Goal: Task Accomplishment & Management: Complete application form

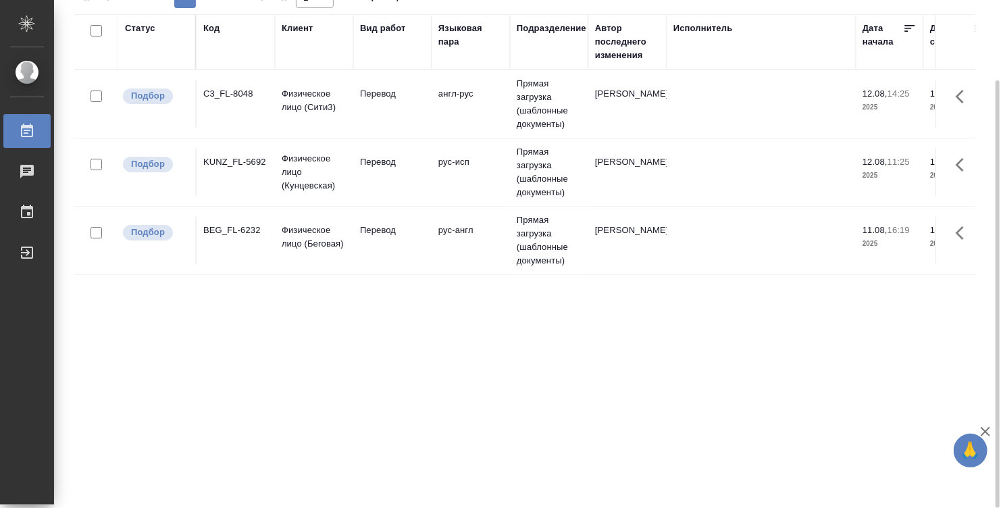
click at [370, 110] on td "Перевод" at bounding box center [392, 103] width 78 height 47
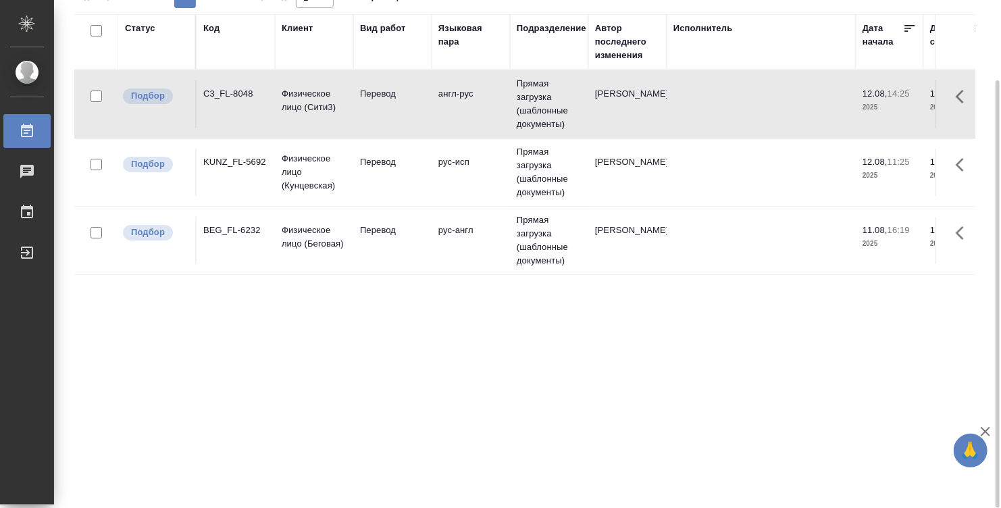
click at [370, 110] on td "Перевод" at bounding box center [392, 103] width 78 height 47
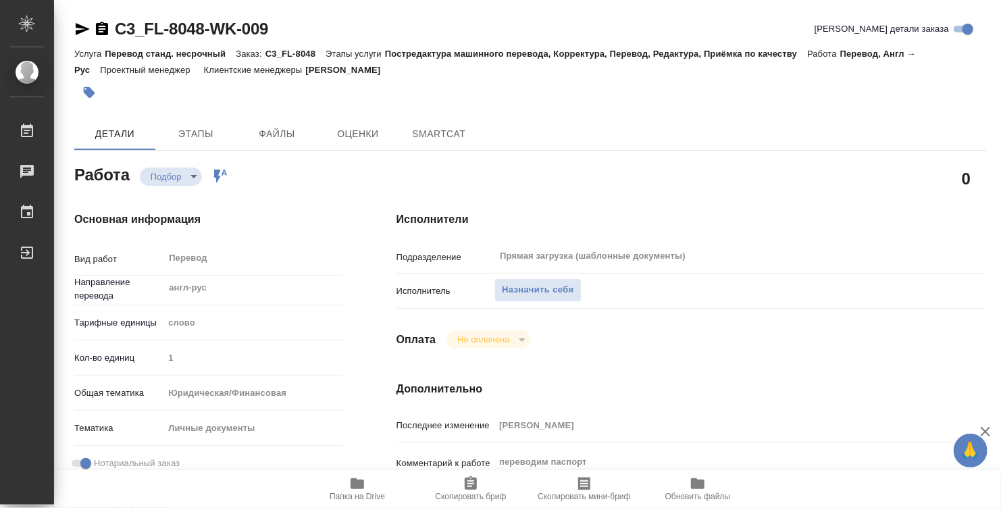
type textarea "x"
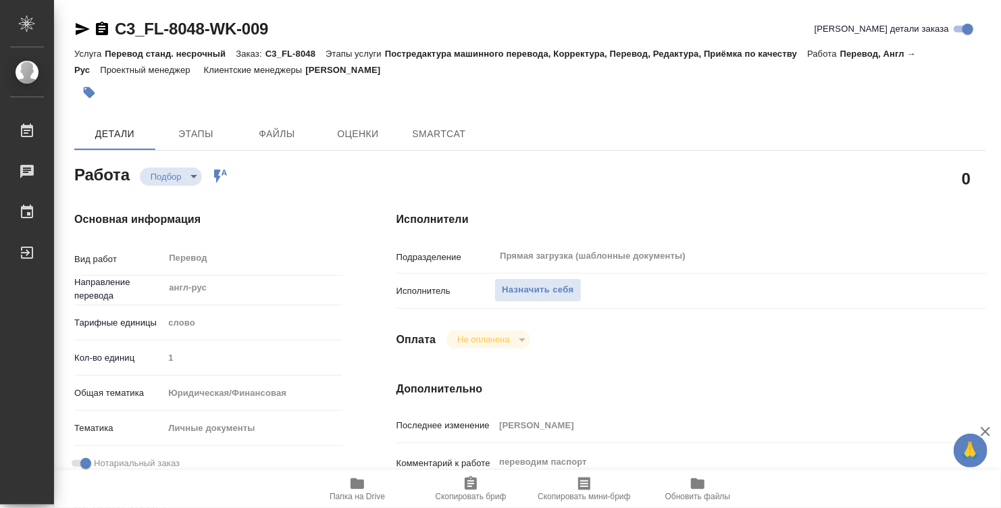
type textarea "x"
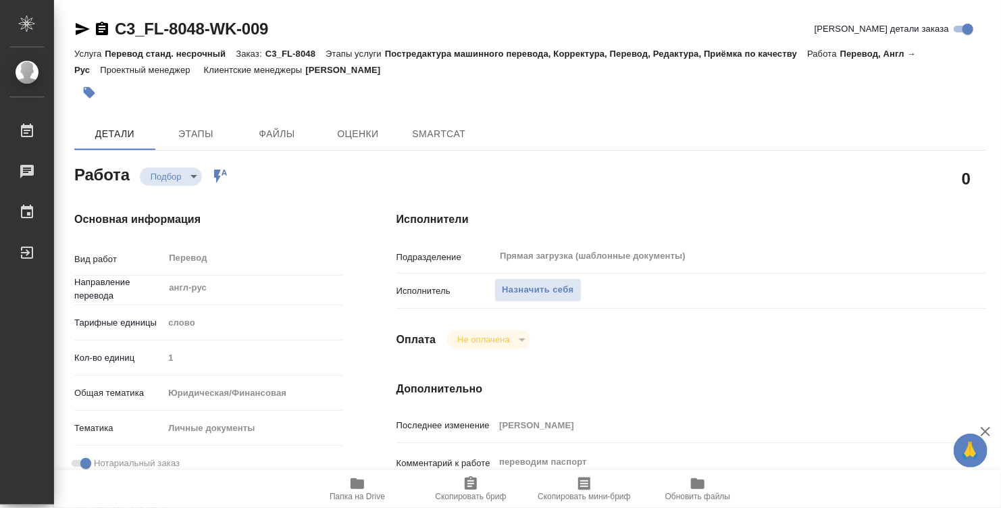
type textarea "x"
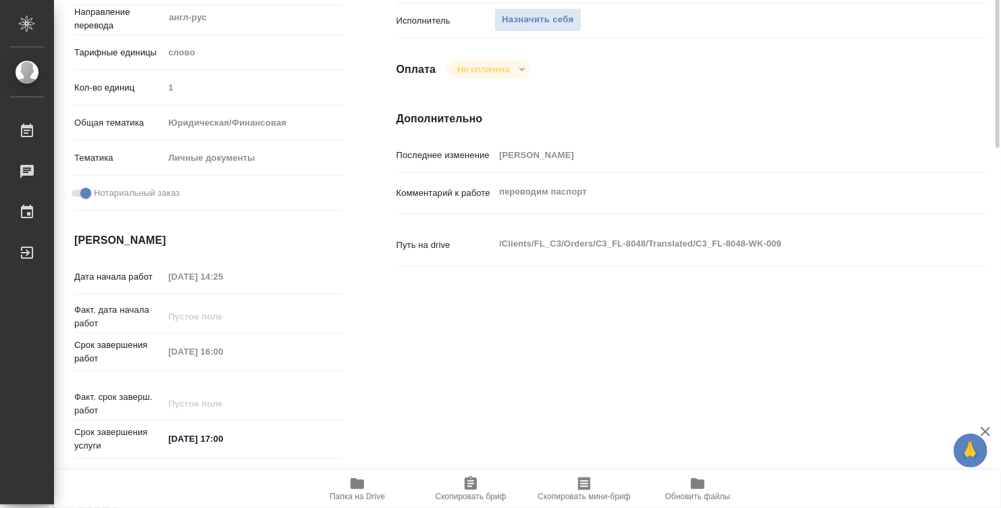
type textarea "x"
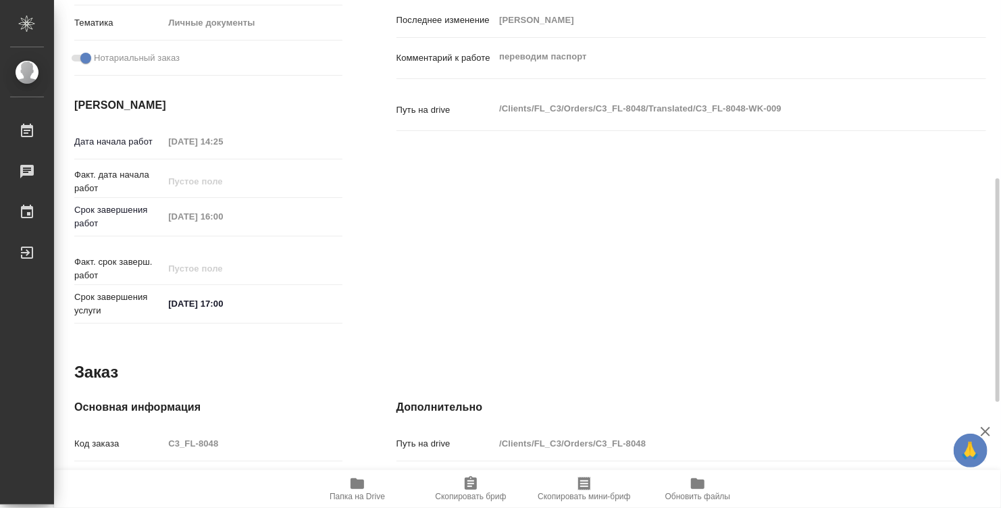
scroll to position [644, 0]
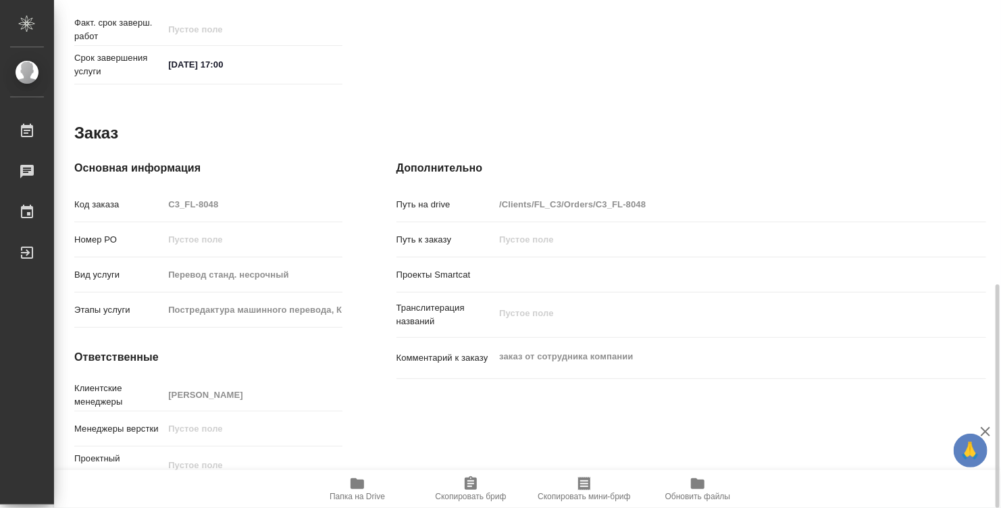
type textarea "x"
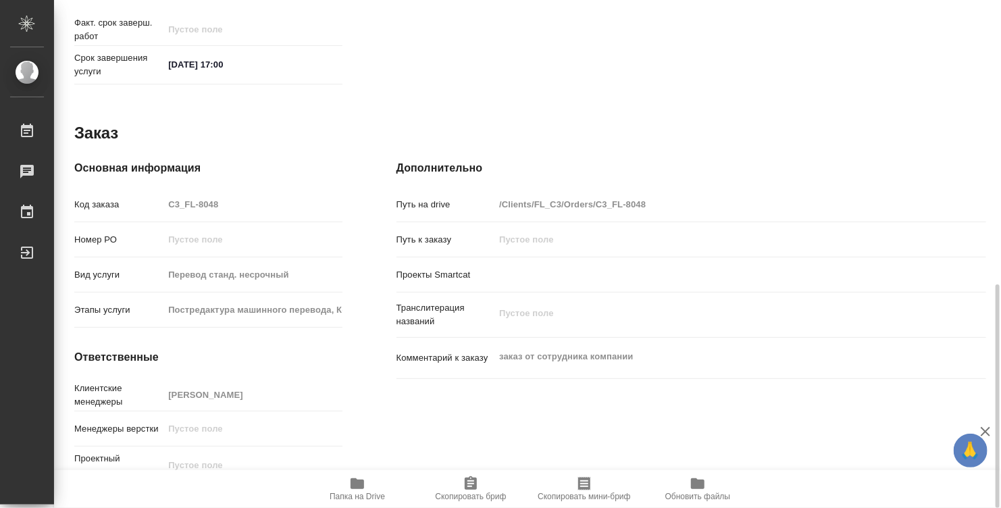
type textarea "x"
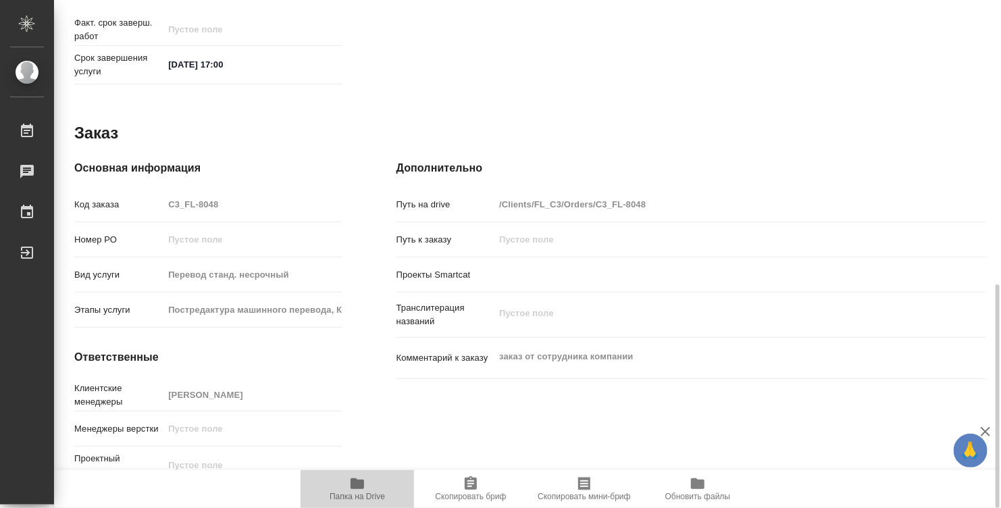
click at [362, 480] on icon "button" at bounding box center [357, 483] width 16 height 16
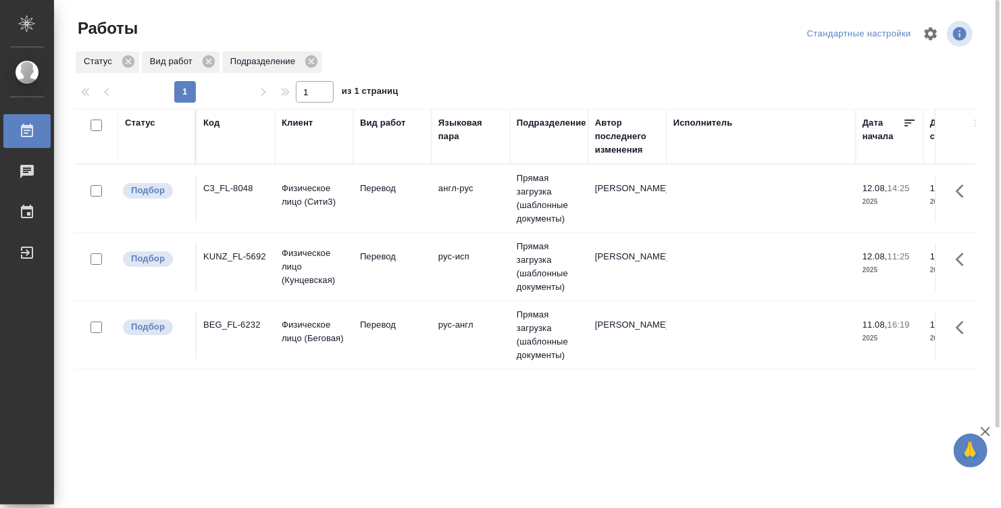
click at [666, 222] on td at bounding box center [760, 198] width 189 height 47
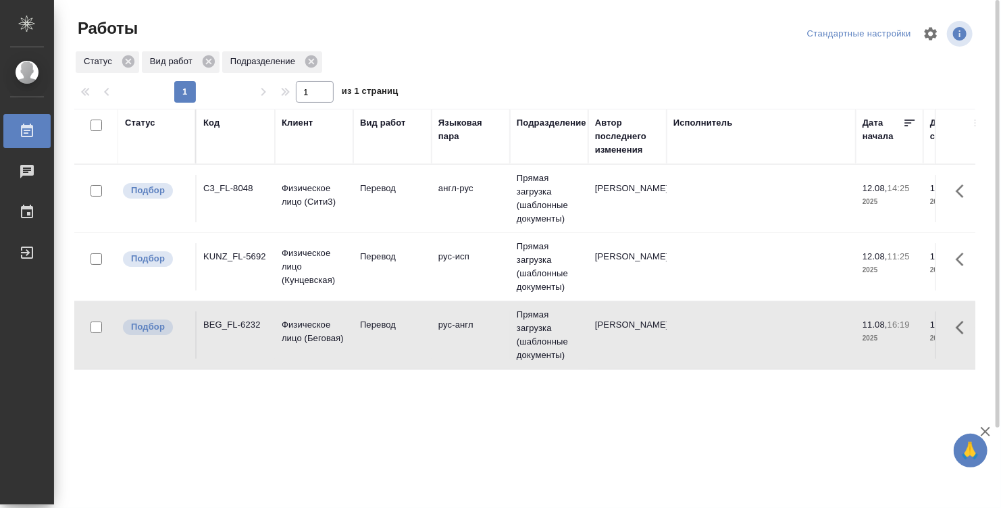
scroll to position [95, 0]
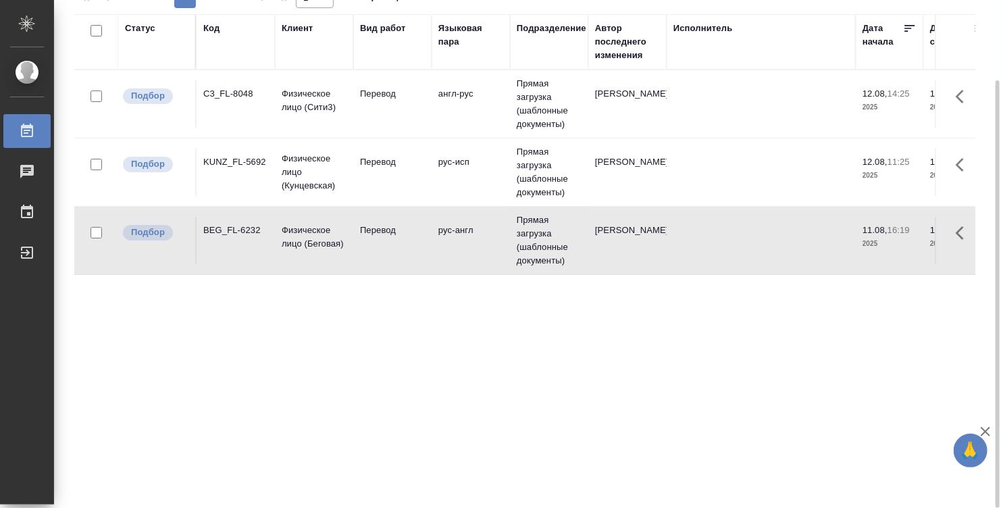
drag, startPoint x: 444, startPoint y: 501, endPoint x: 491, endPoint y: 492, distance: 48.2
click at [491, 492] on div "Работы Стандартные настройки Статус Вид работ Подразделение 1 1 из 1 страниц Ст…" at bounding box center [530, 206] width 926 height 602
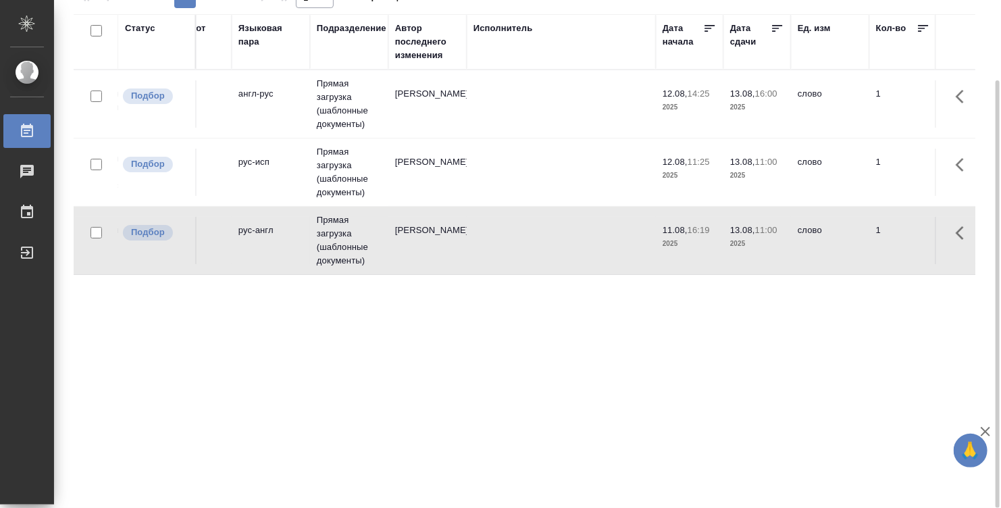
scroll to position [0, 202]
click at [532, 128] on td at bounding box center [559, 103] width 189 height 47
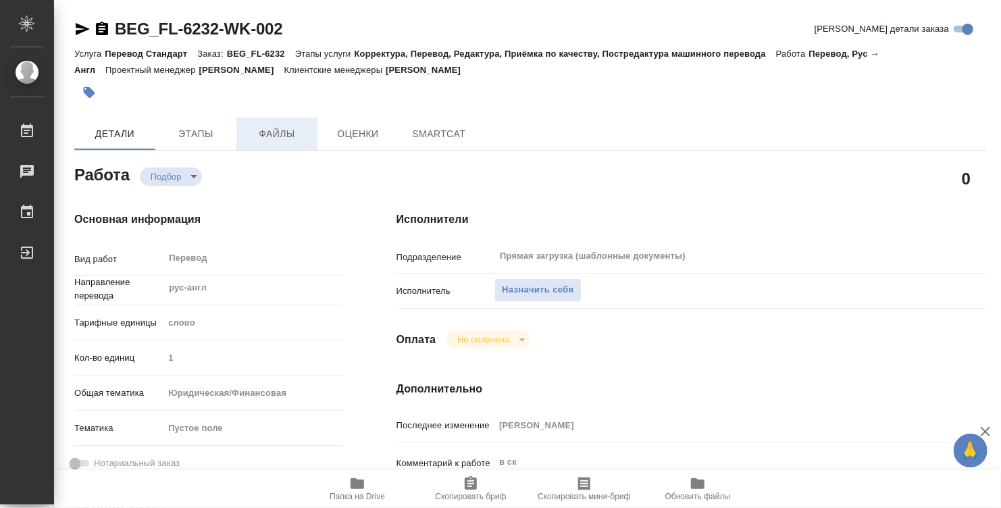
type textarea "x"
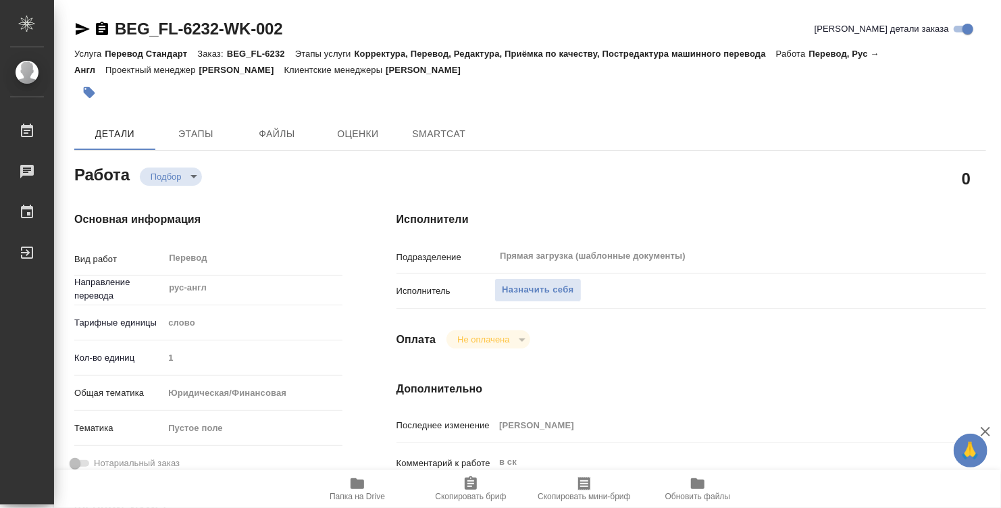
type textarea "x"
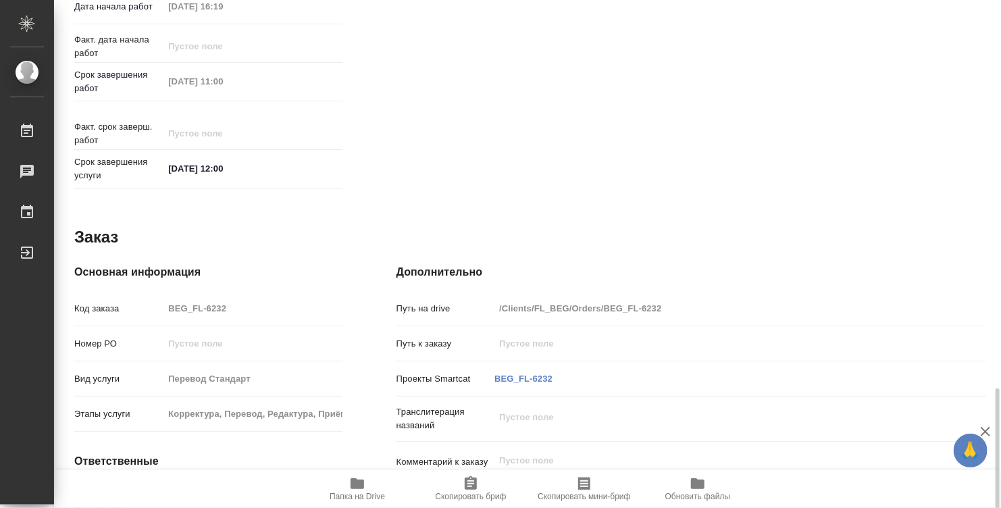
scroll to position [644, 0]
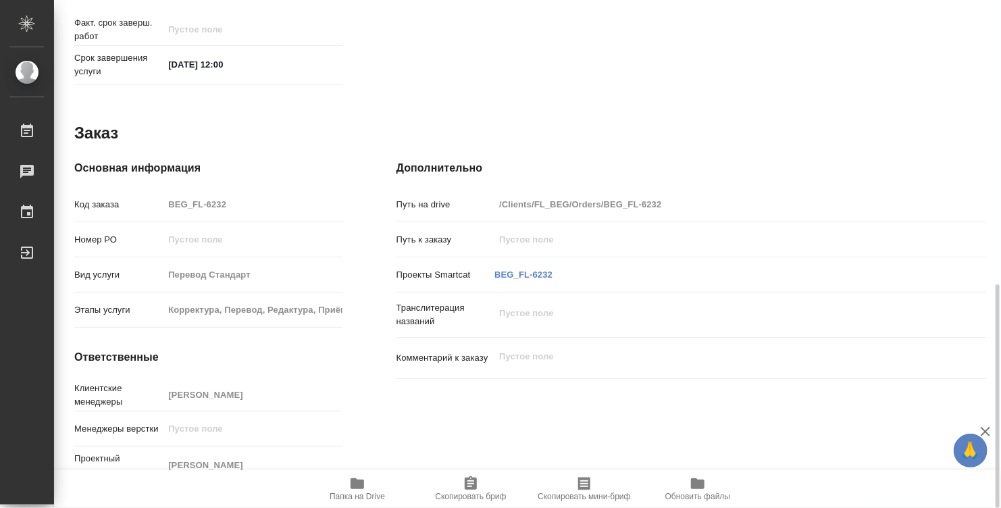
type textarea "x"
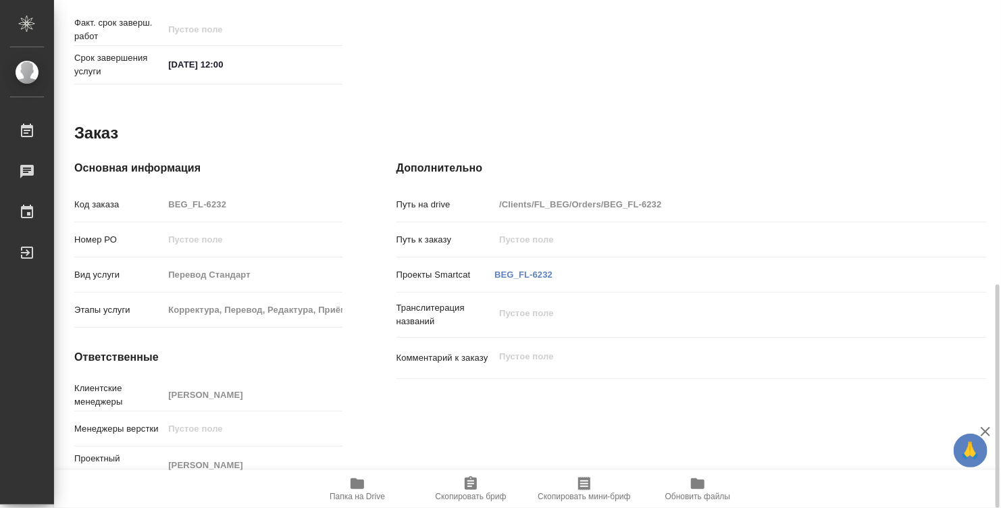
type textarea "x"
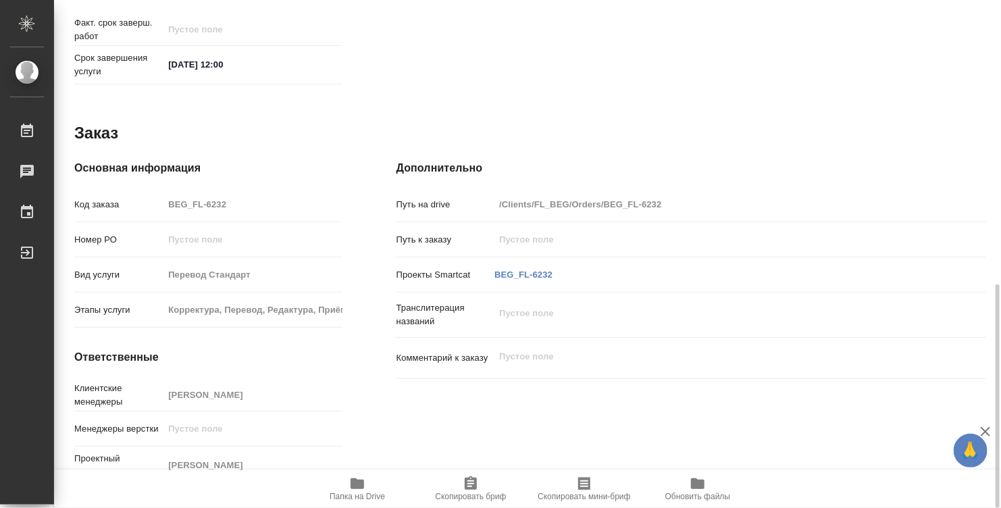
click at [357, 487] on icon "button" at bounding box center [357, 483] width 14 height 11
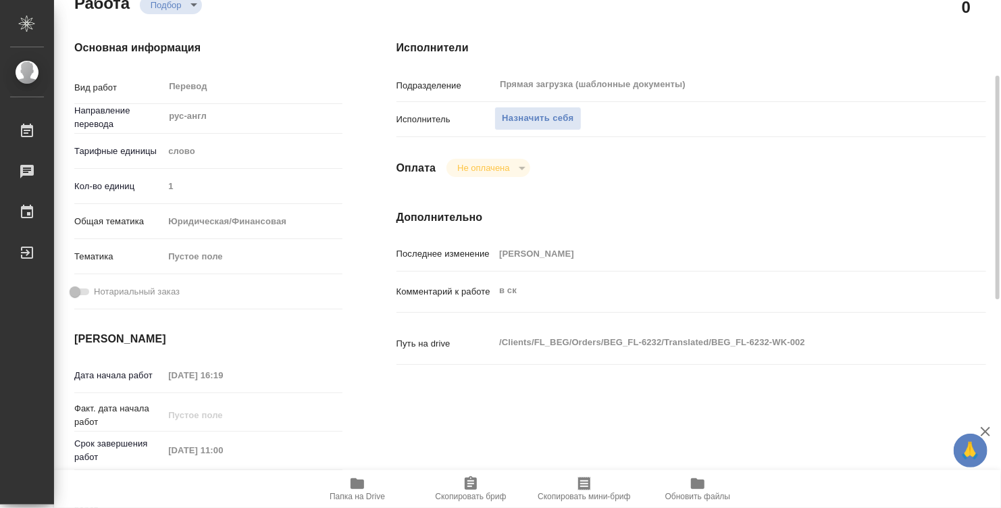
scroll to position [104, 0]
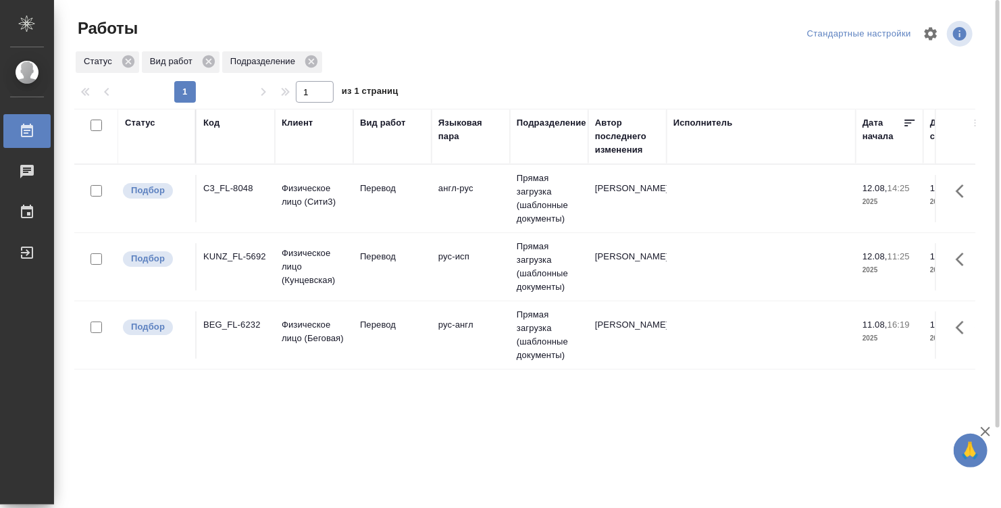
click at [704, 222] on td at bounding box center [760, 198] width 189 height 47
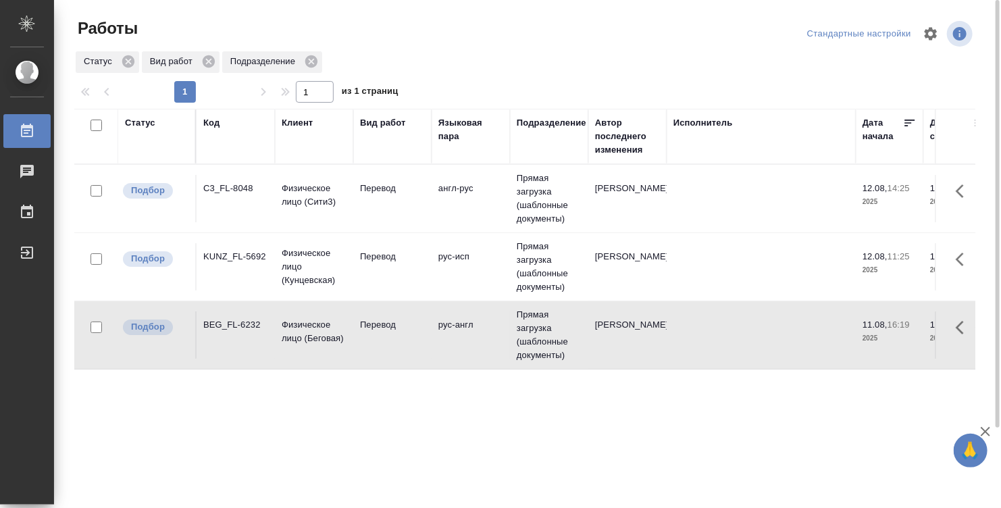
click at [704, 222] on td at bounding box center [760, 198] width 189 height 47
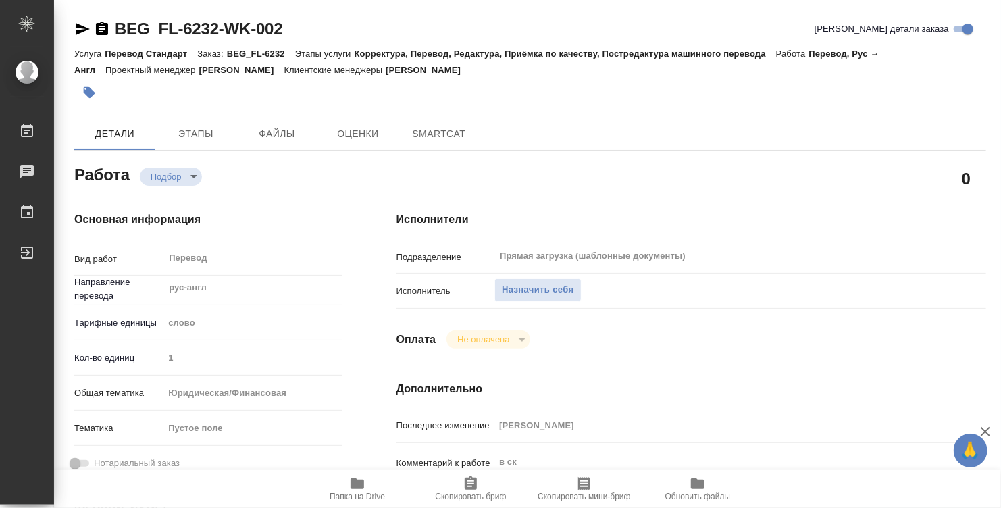
type textarea "x"
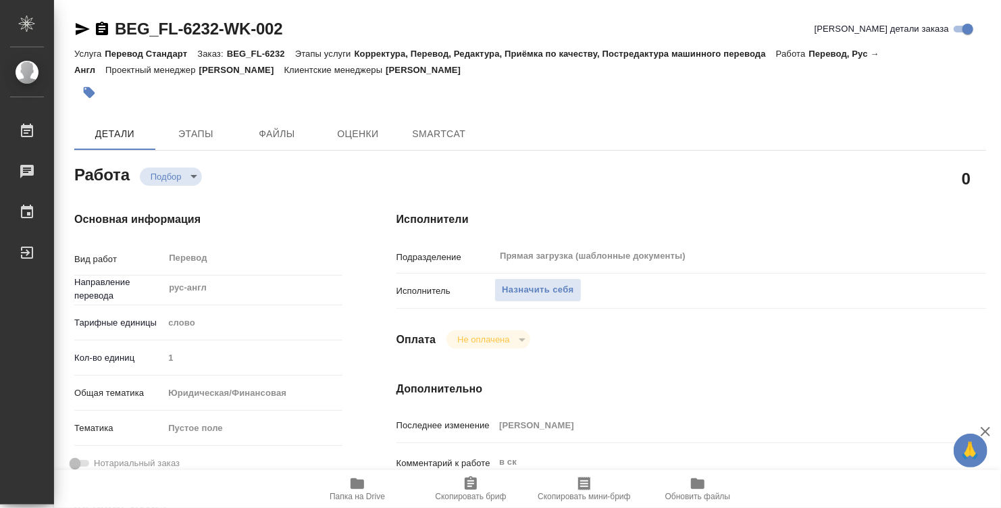
type textarea "x"
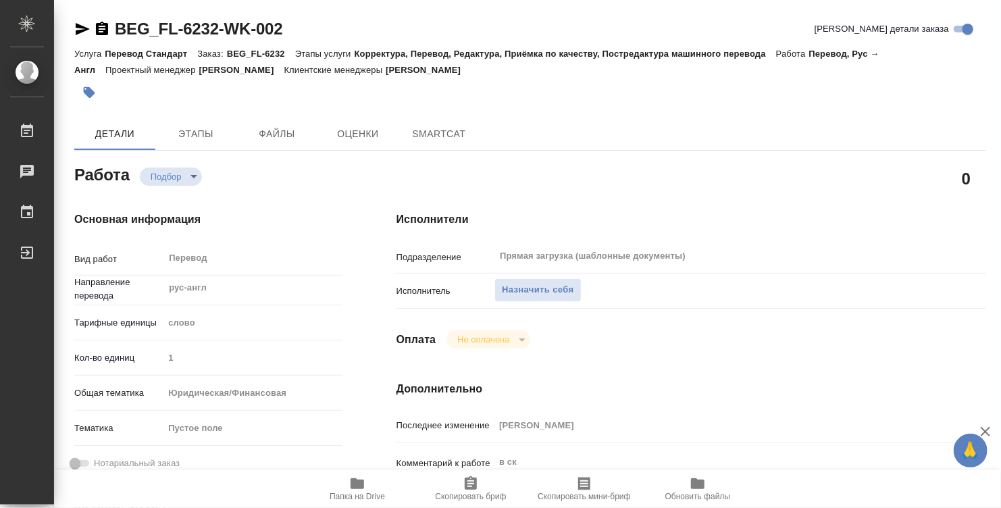
type textarea "x"
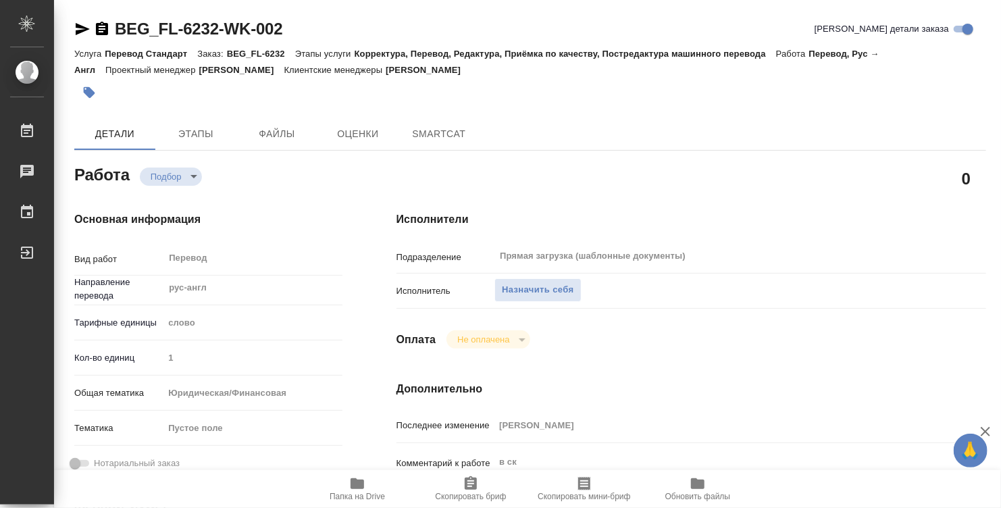
type textarea "x"
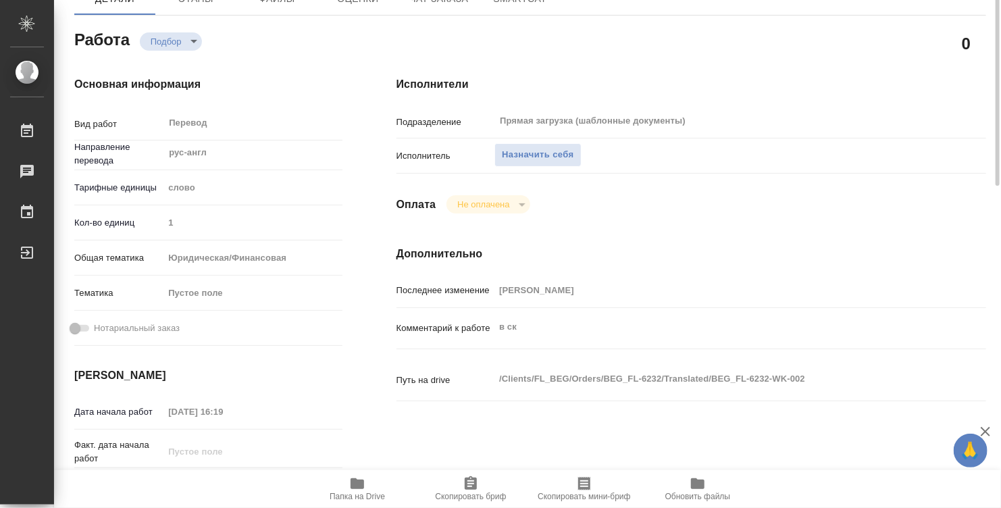
scroll to position [203, 0]
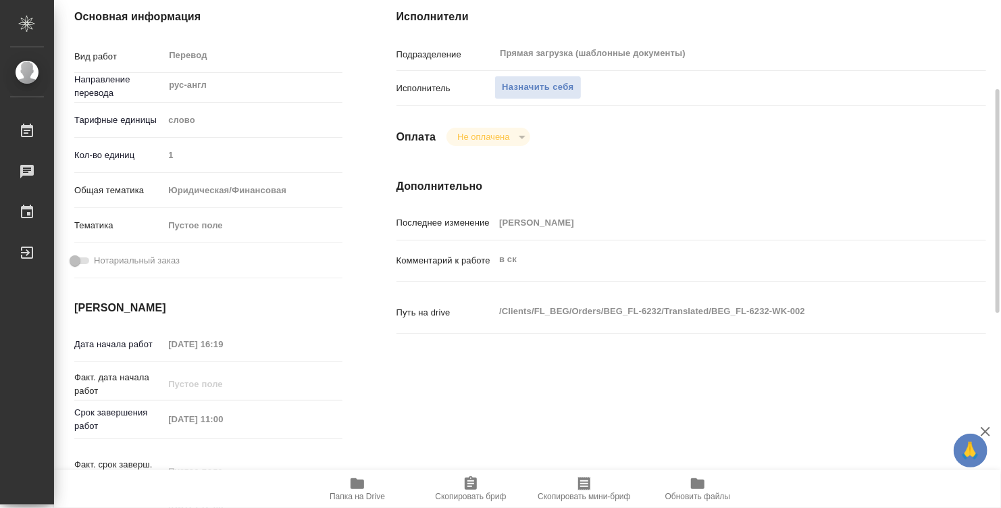
type textarea "x"
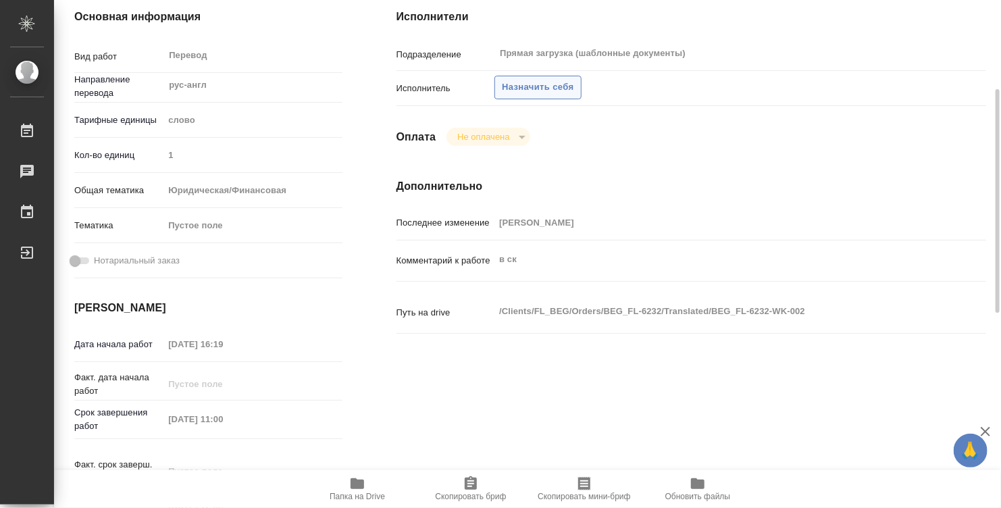
type textarea "x"
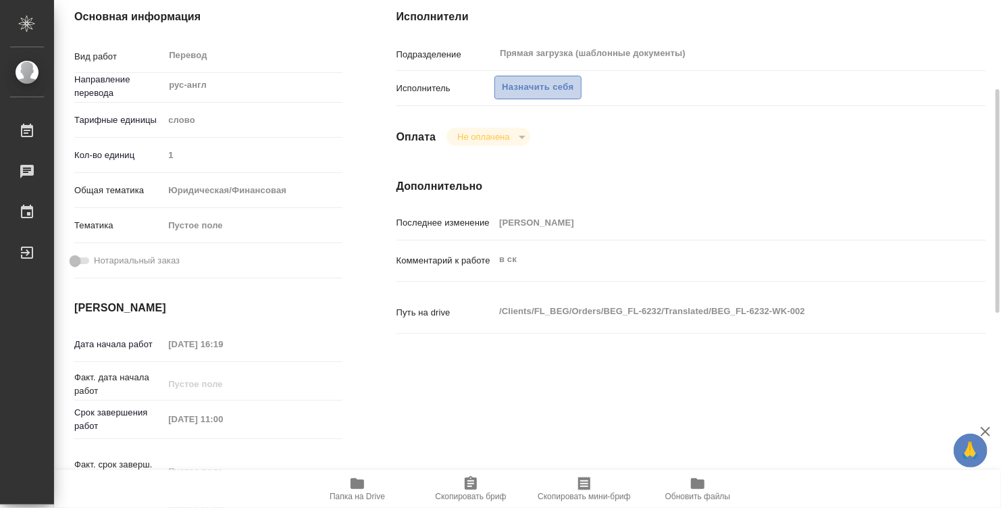
click at [530, 80] on span "Назначить себя" at bounding box center [538, 88] width 72 height 16
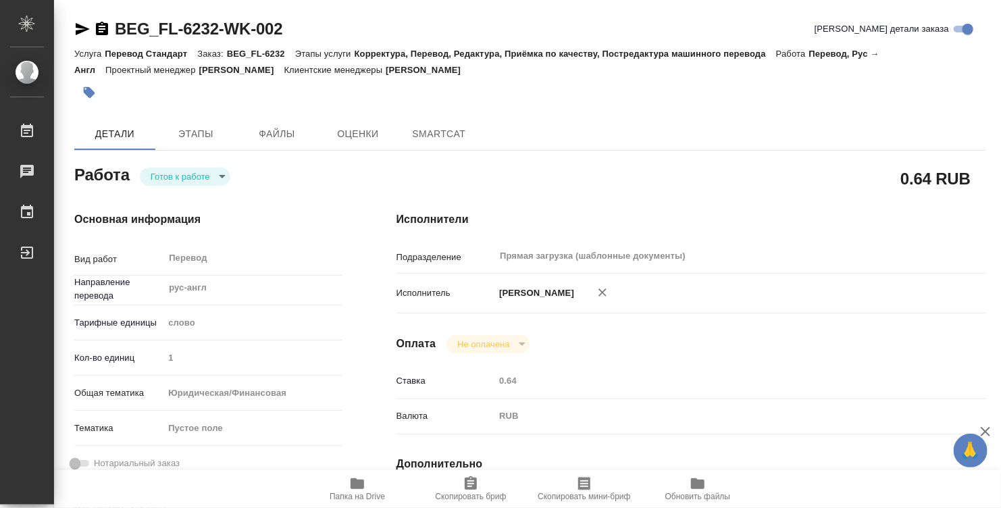
type textarea "x"
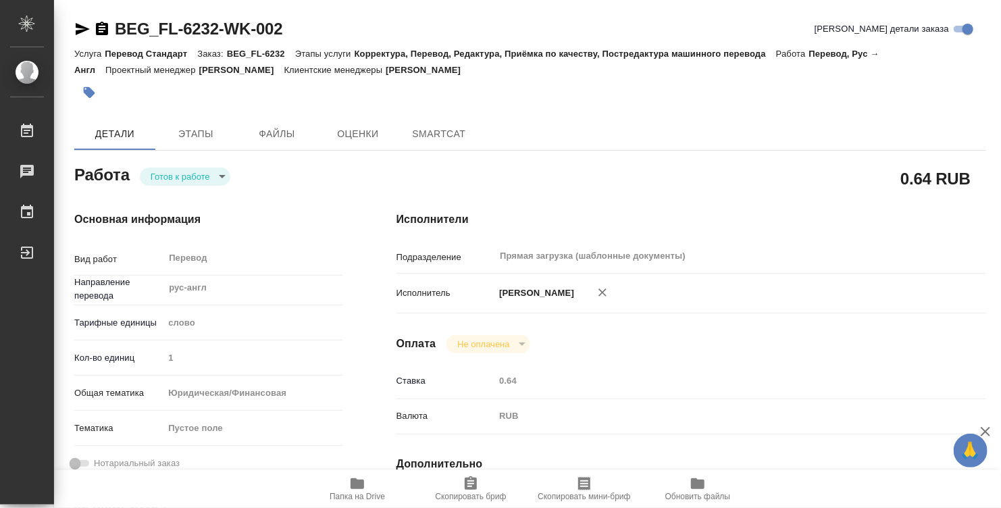
type textarea "x"
